Goal: Navigation & Orientation: Find specific page/section

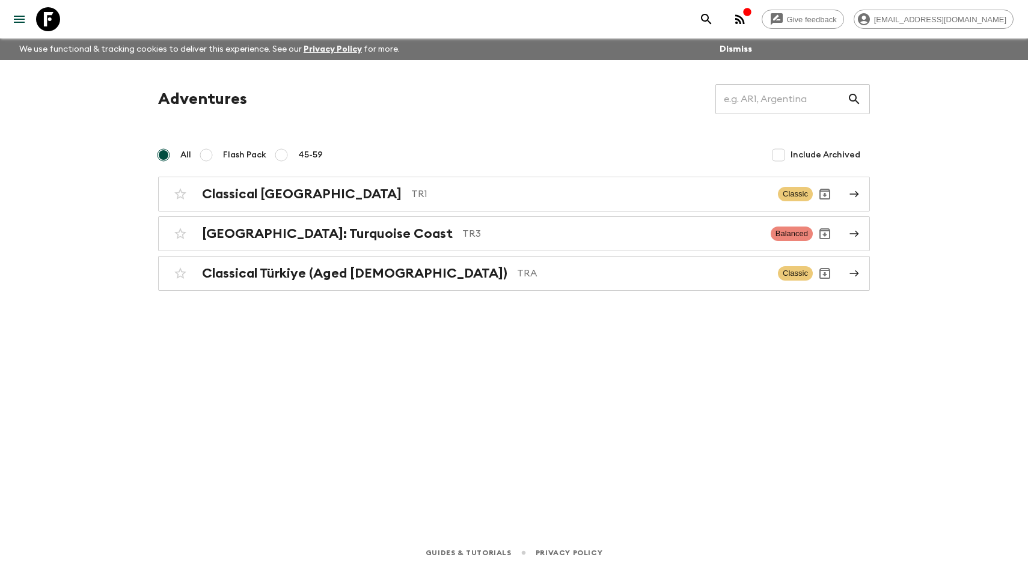
click at [46, 22] on icon at bounding box center [48, 19] width 24 height 24
click at [47, 20] on icon at bounding box center [48, 19] width 24 height 24
click at [11, 19] on button "menu" at bounding box center [19, 19] width 24 height 24
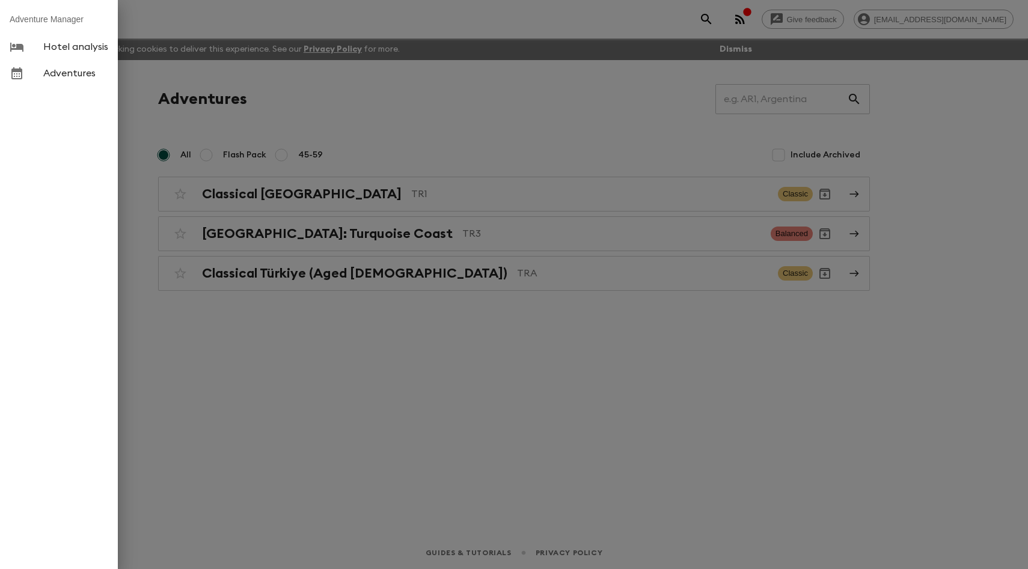
click at [236, 61] on div at bounding box center [514, 284] width 1028 height 569
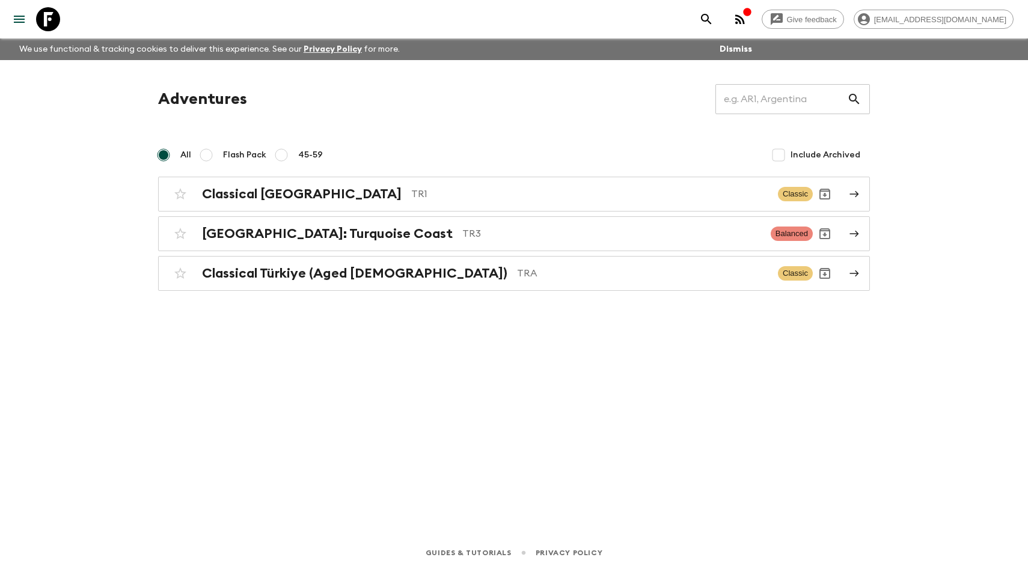
click at [53, 17] on icon at bounding box center [48, 19] width 24 height 24
click at [249, 197] on h2 "Classical [GEOGRAPHIC_DATA]" at bounding box center [302, 194] width 200 height 16
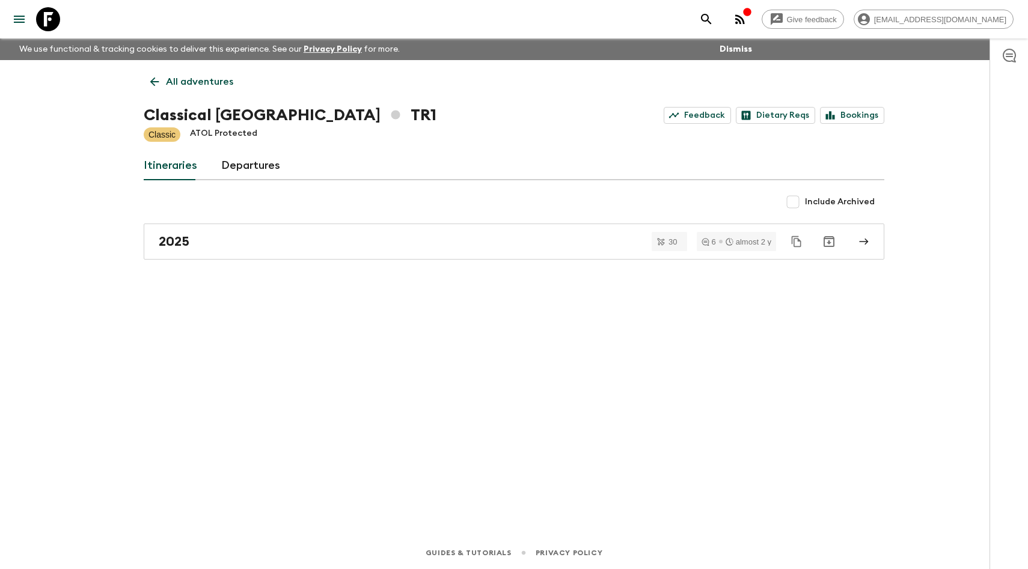
click at [184, 84] on p "All adventures" at bounding box center [199, 82] width 67 height 14
